Goal: Find specific page/section: Find specific page/section

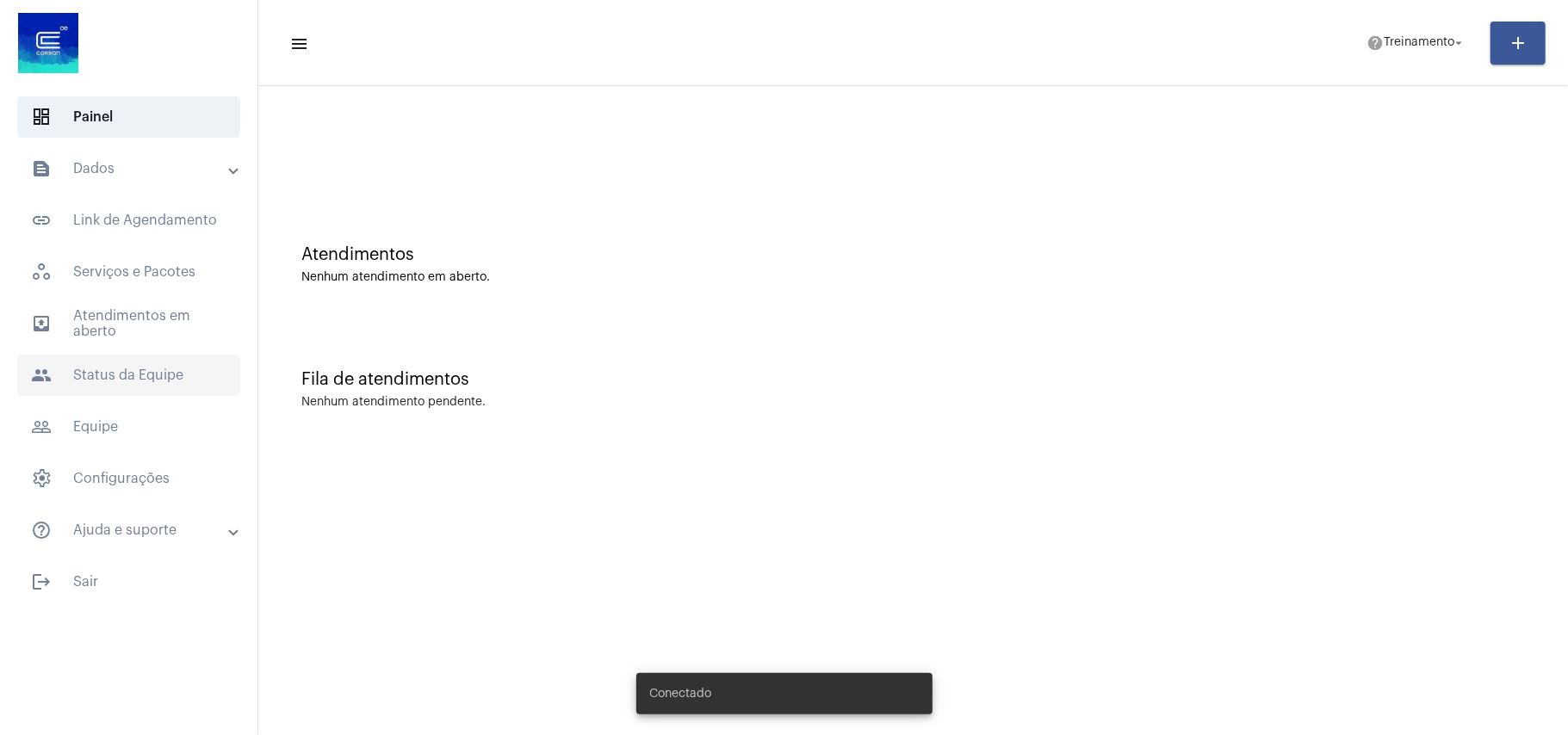
click at [113, 369] on span "people Status da Equipe" at bounding box center [129, 375] width 223 height 42
